Goal: Task Accomplishment & Management: Complete application form

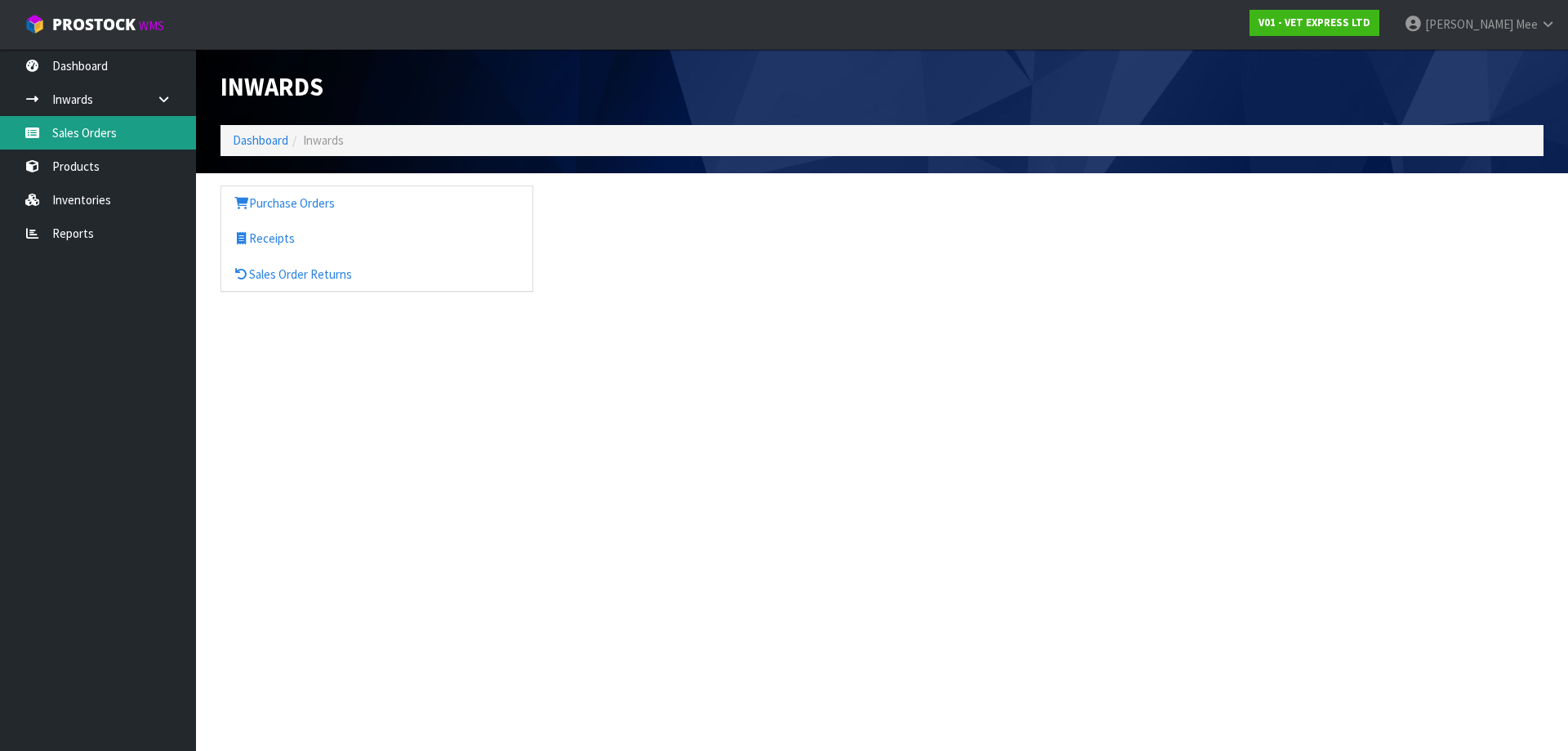
click at [97, 137] on link "Sales Orders" at bounding box center [98, 133] width 196 height 33
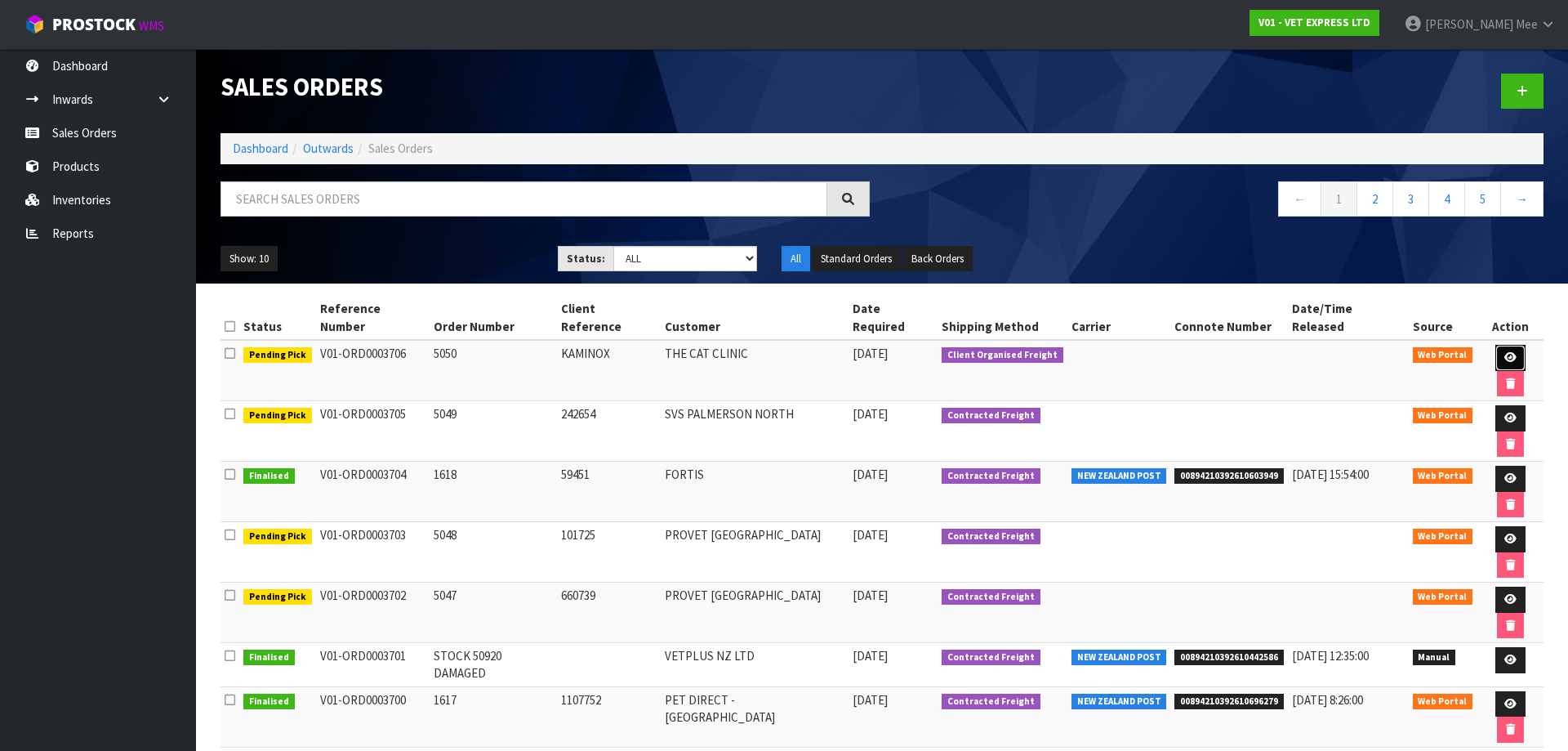
click at [1504, 352] on icon at bounding box center [1509, 357] width 12 height 10
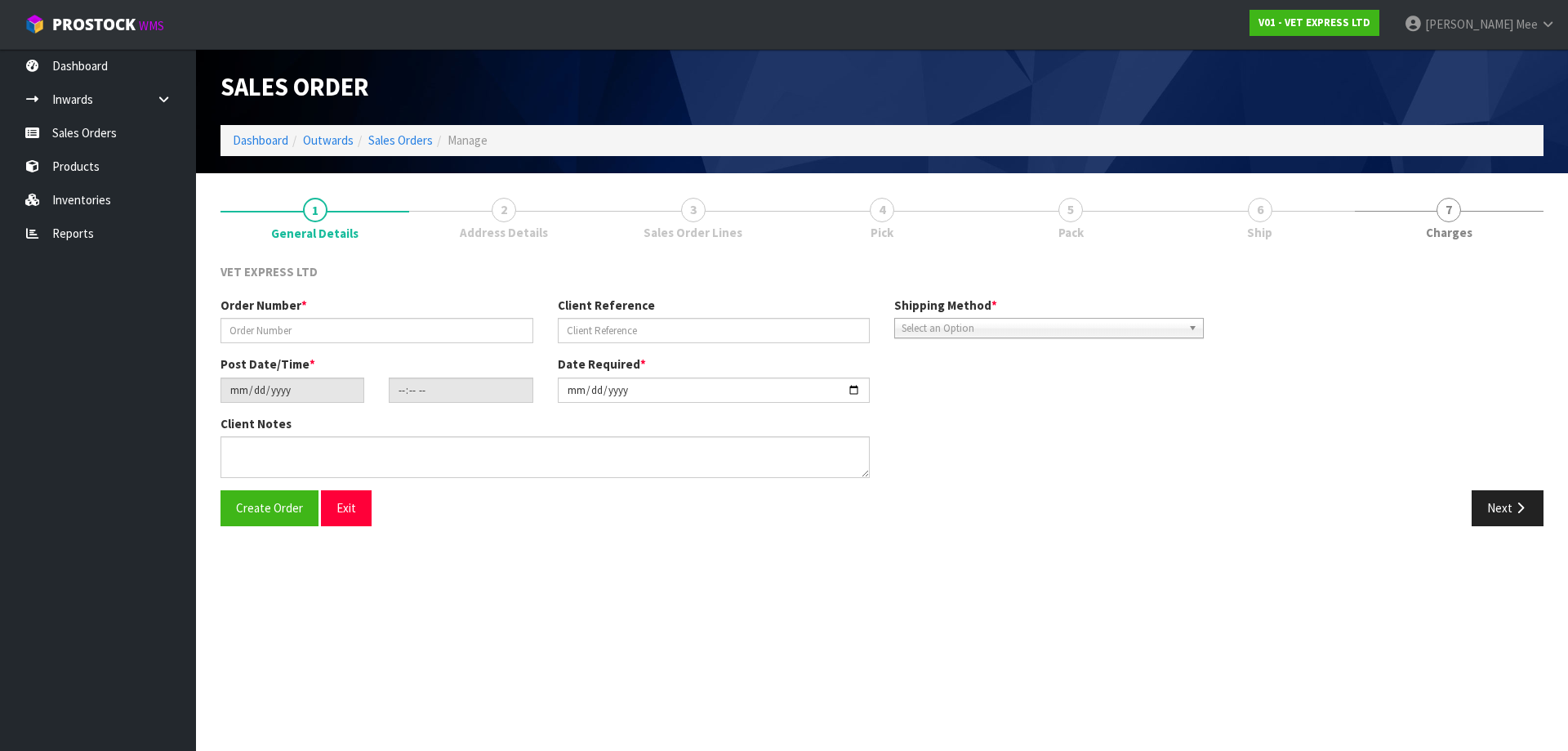
type input "5050"
type input "KAMINOX"
type input "[DATE]"
type input "10:31:00.000"
type input "[DATE]"
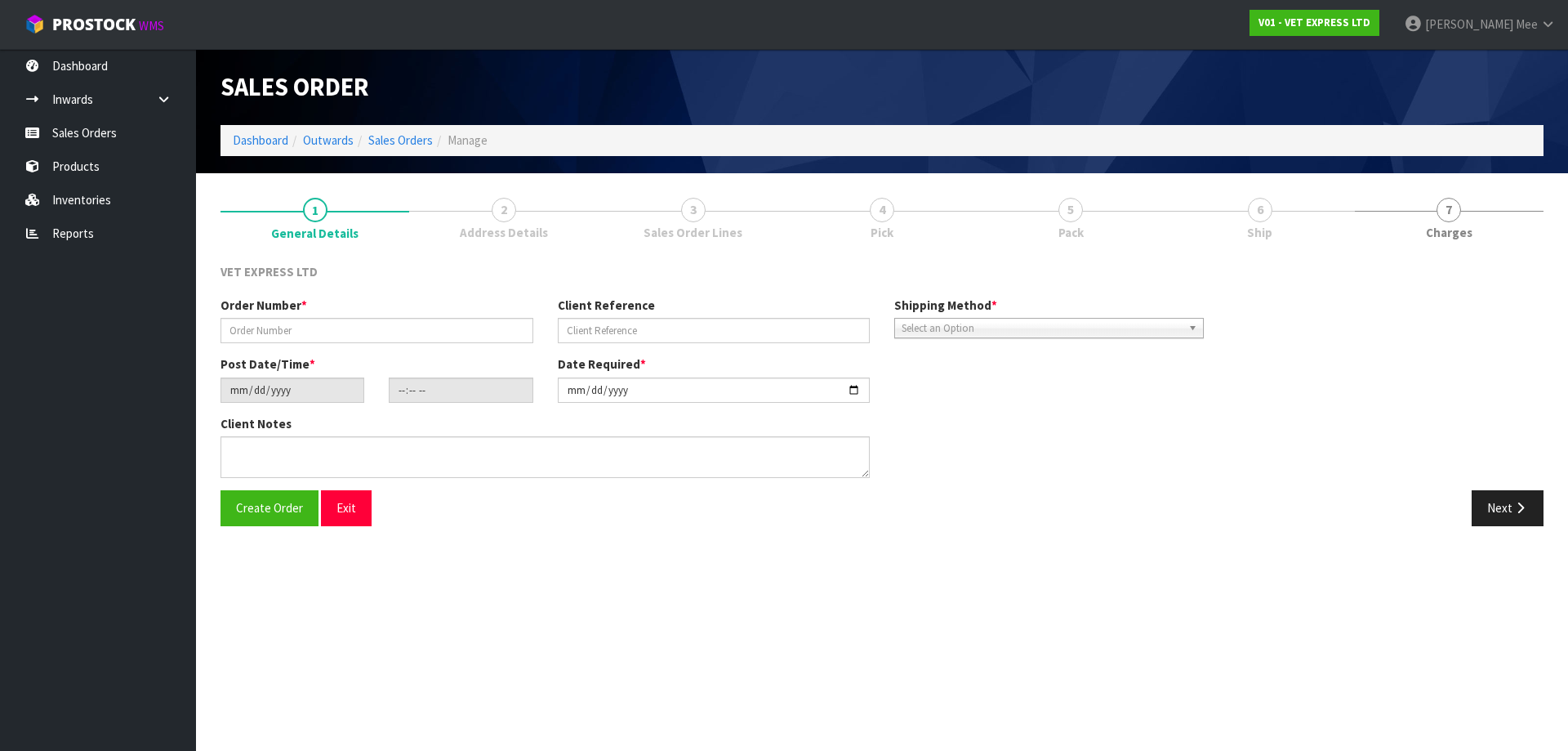
type textarea "PLEASE ATTACH INVOICE AND PERMIT TO OUTSIDE OF PACKAGE. EIF WILL CONTACT WITH L…"
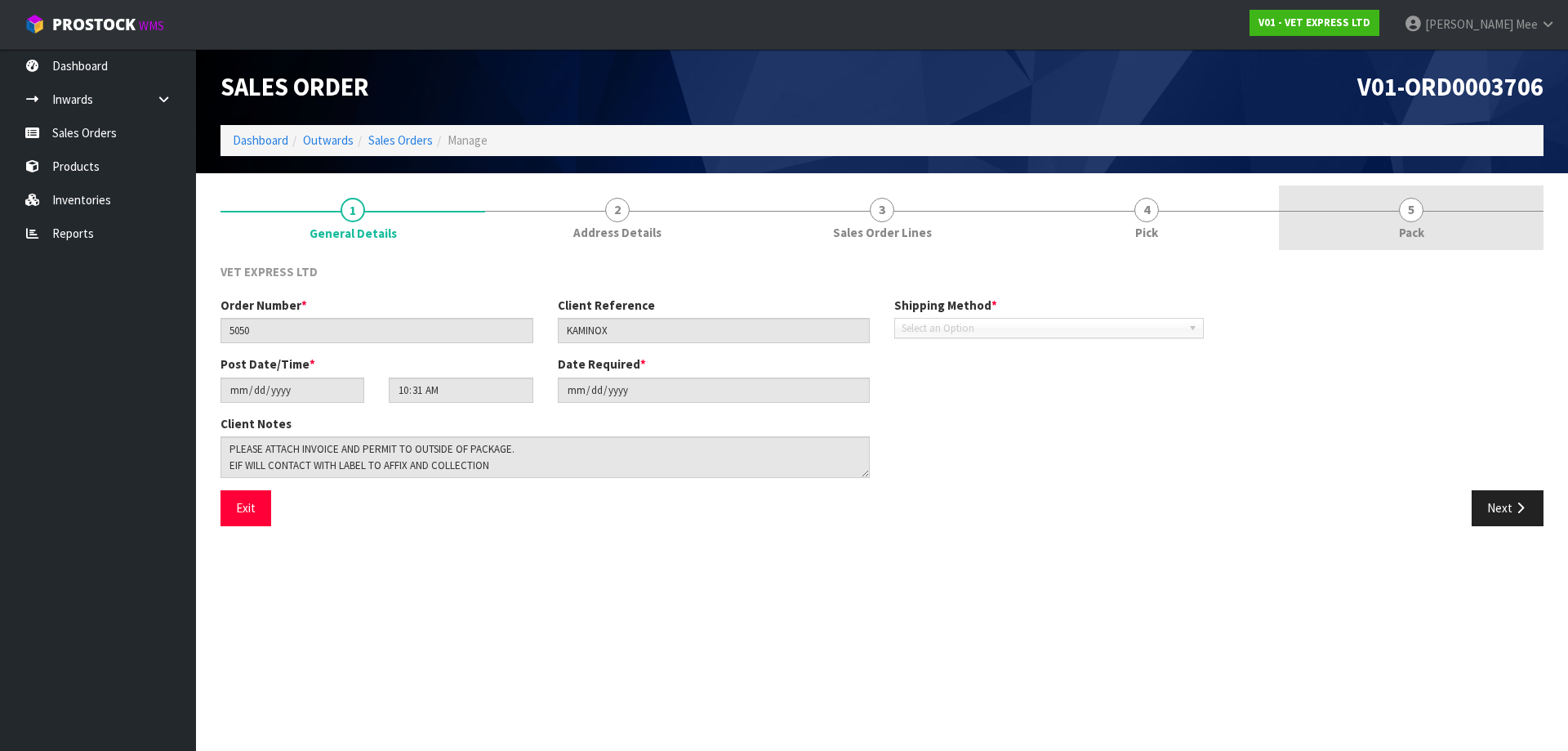
click at [1390, 231] on link "5 Pack" at bounding box center [1411, 217] width 265 height 64
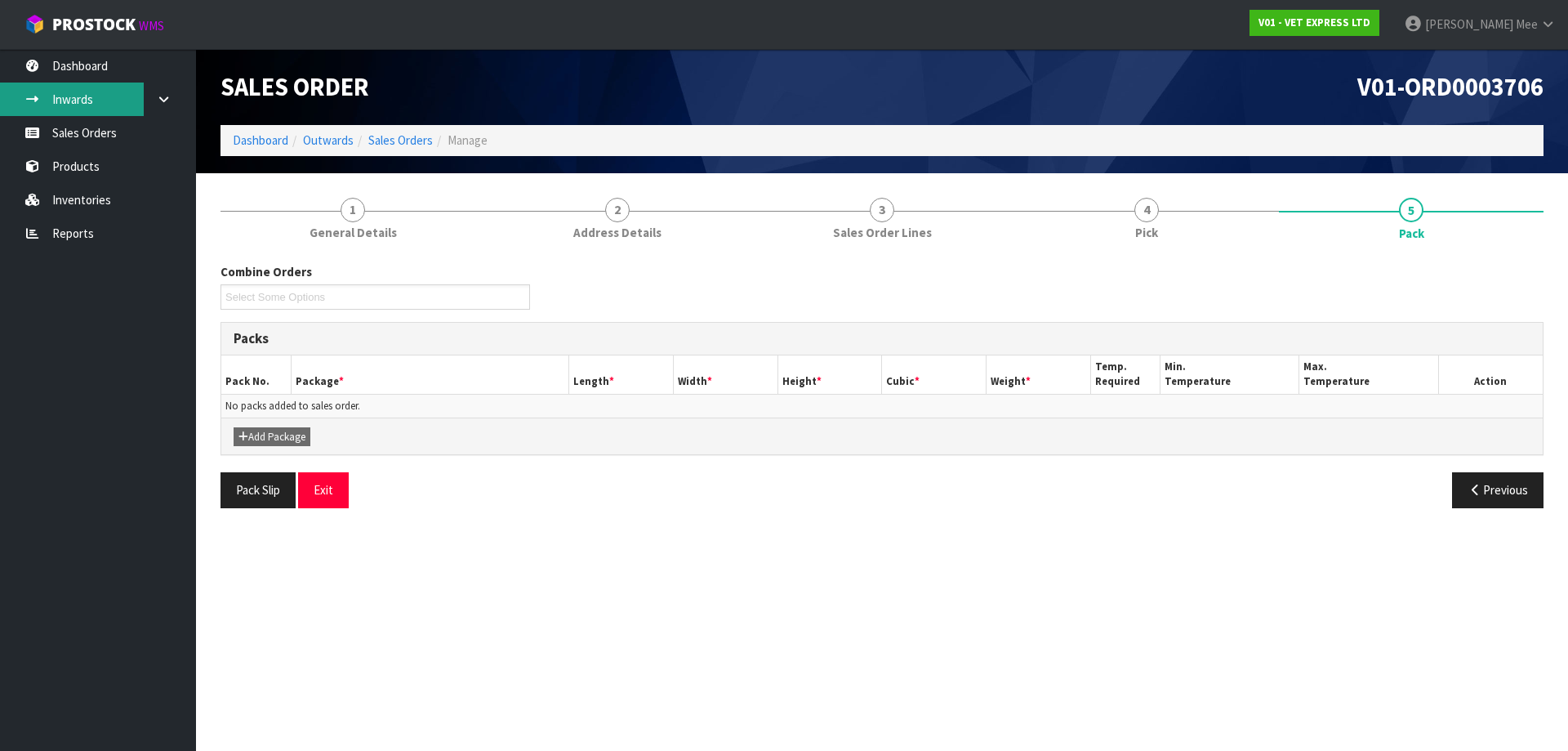
click at [91, 96] on link "Inwards" at bounding box center [98, 99] width 196 height 33
